Goal: Learn about a topic: Learn about a topic

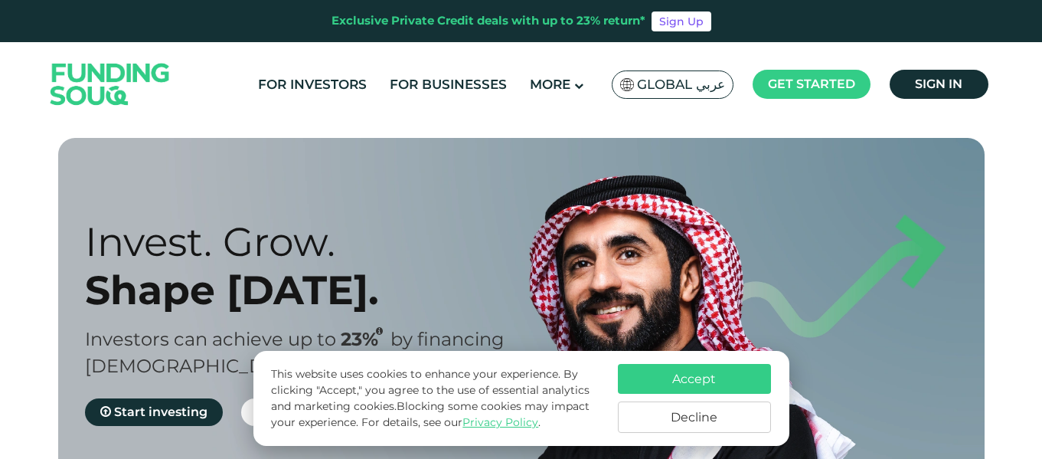
click at [647, 385] on button "Accept" at bounding box center [694, 379] width 153 height 30
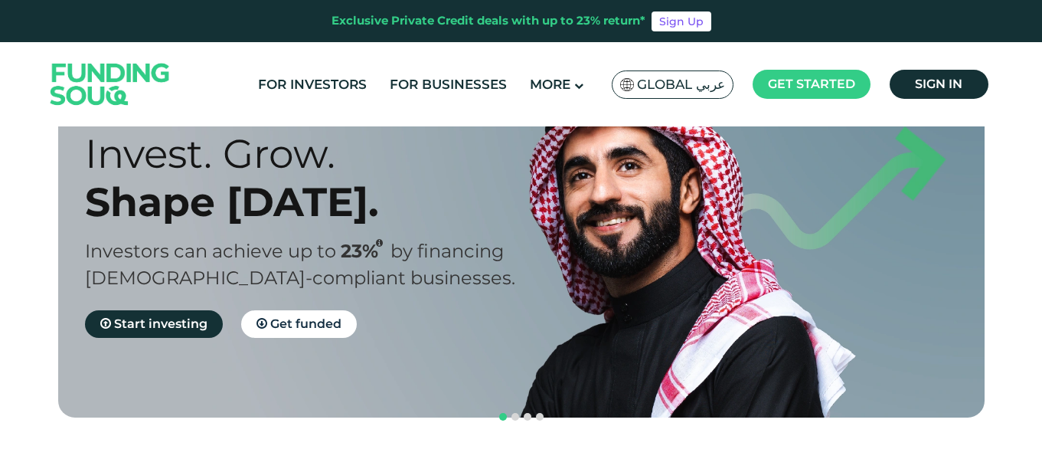
scroll to position [85, 0]
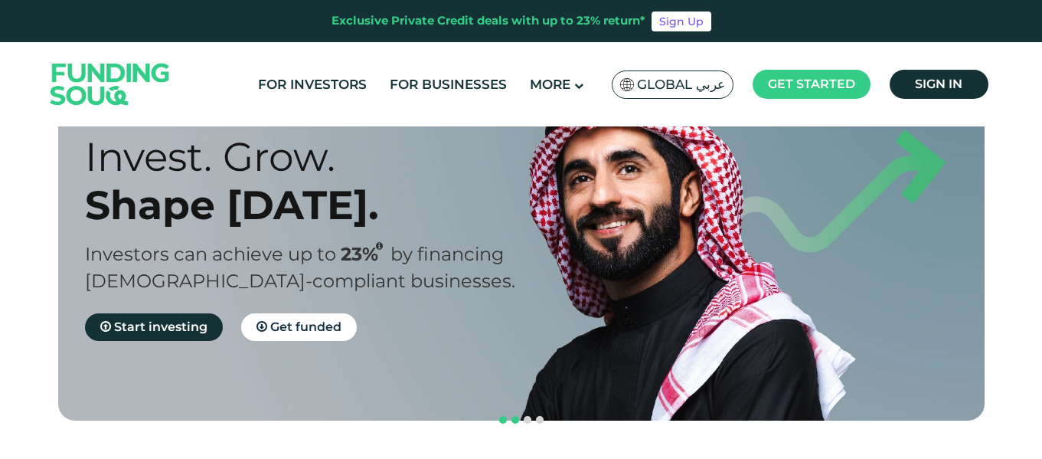
click at [513, 416] on span "navigation" at bounding box center [516, 420] width 8 height 8
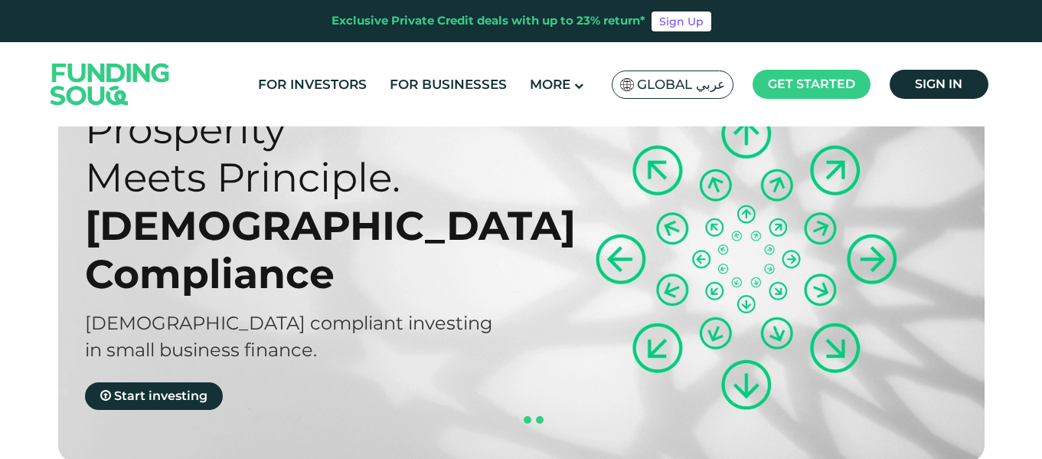
click at [540, 416] on span "navigation" at bounding box center [540, 420] width 8 height 8
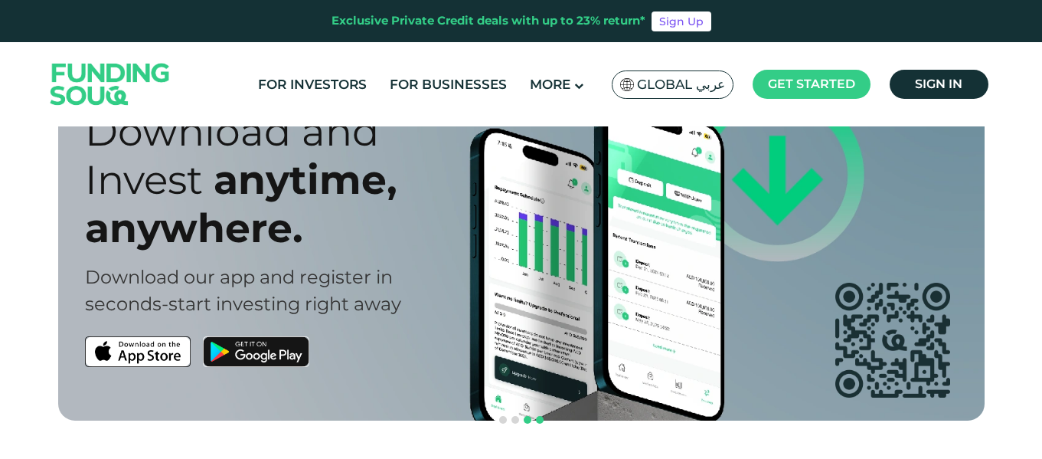
click at [526, 416] on span "navigation" at bounding box center [528, 420] width 8 height 8
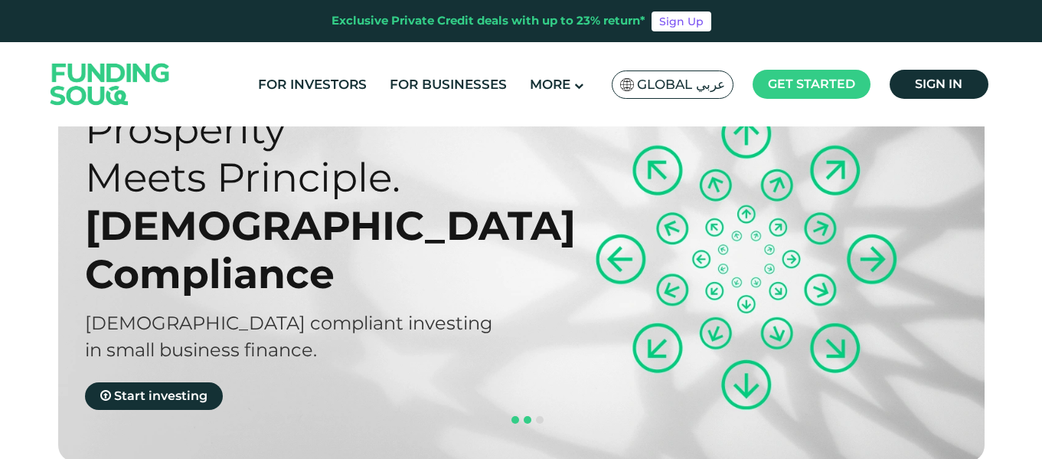
click at [515, 416] on span "navigation" at bounding box center [516, 420] width 8 height 8
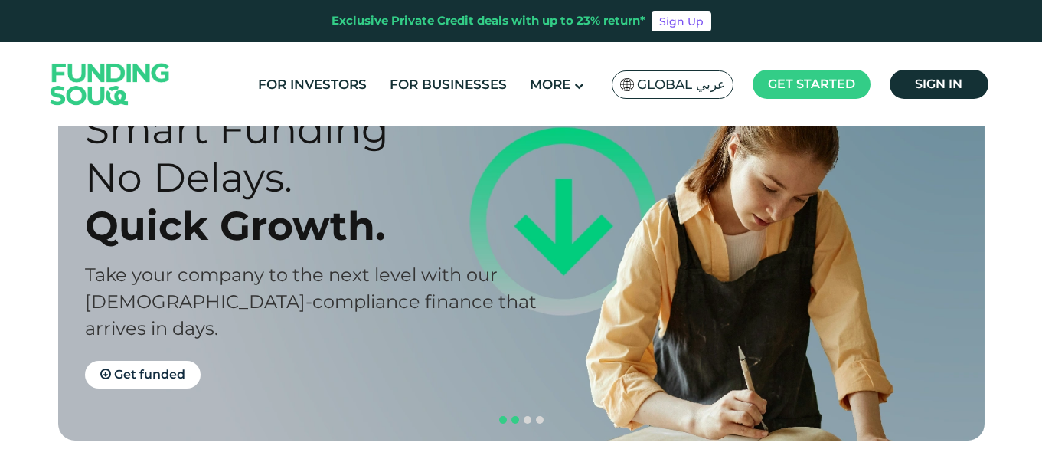
click at [499, 416] on span "navigation" at bounding box center [503, 420] width 8 height 8
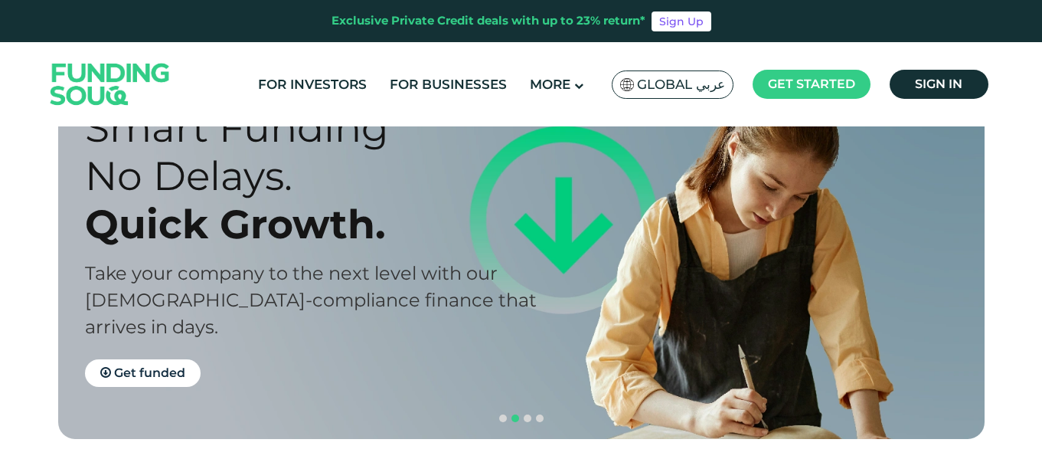
scroll to position [0, 0]
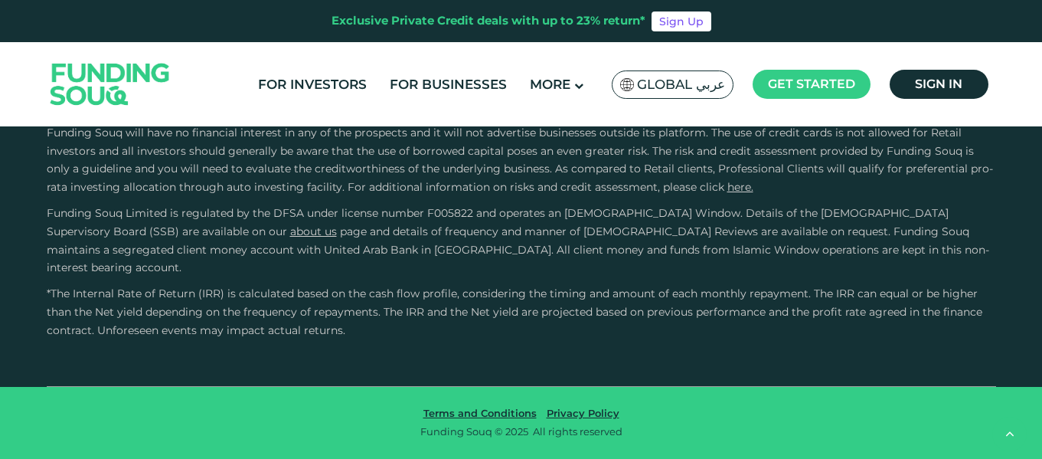
type tc-range-slider "4"
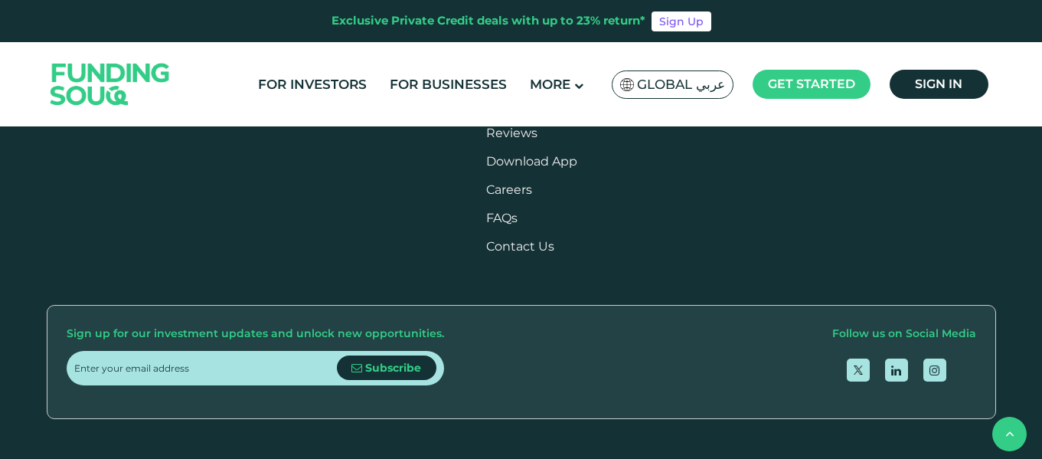
scroll to position [1805, 0]
